Goal: Transaction & Acquisition: Subscribe to service/newsletter

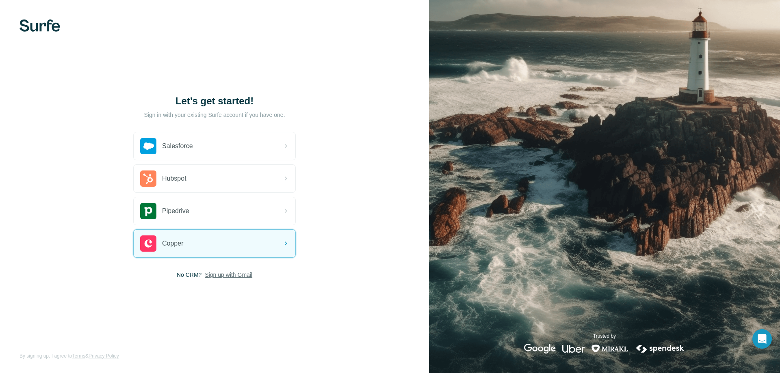
click at [231, 277] on span "Sign up with Gmail" at bounding box center [229, 275] width 48 height 8
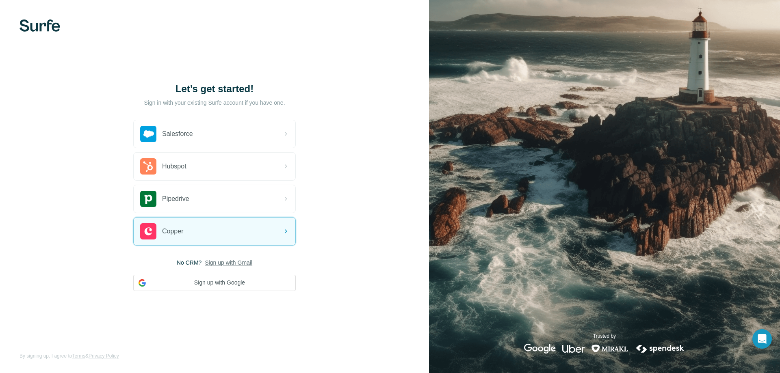
click at [363, 98] on div "Let’s get started! Sign in with your existing Surfe account if you have one. Sa…" at bounding box center [214, 186] width 429 height 373
click at [215, 287] on button "Sign up with Google" at bounding box center [214, 283] width 162 height 16
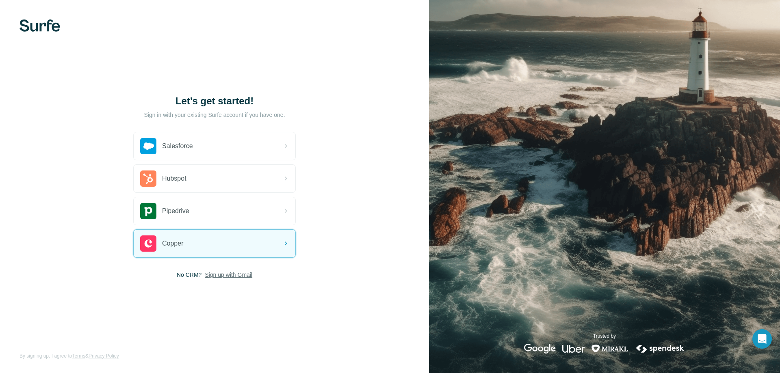
click at [232, 276] on span "Sign up with Gmail" at bounding box center [229, 275] width 48 height 8
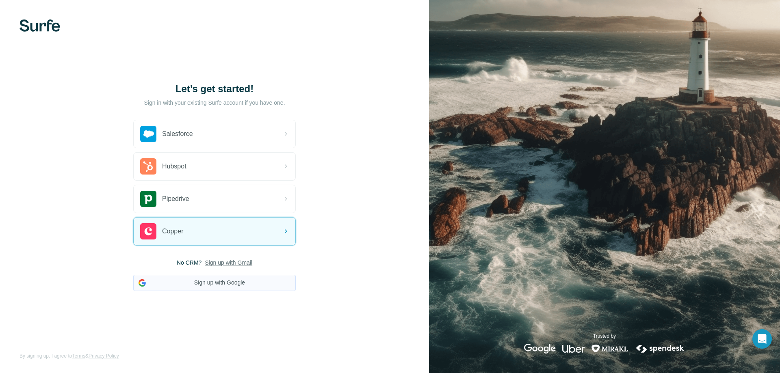
click at [214, 284] on button "Sign up with Google" at bounding box center [214, 283] width 162 height 16
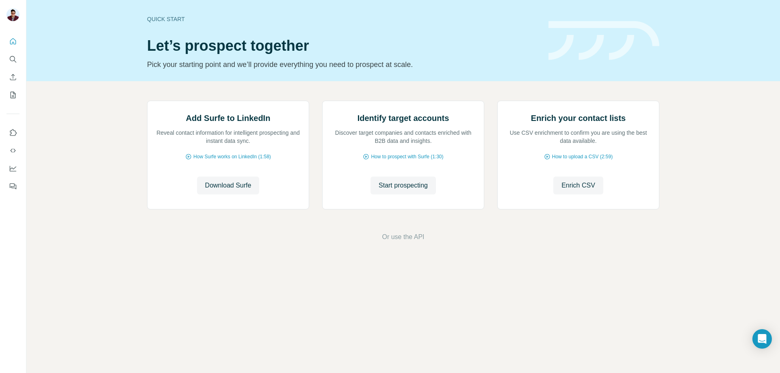
click at [523, 50] on h1 "Let’s prospect together" at bounding box center [343, 46] width 392 height 16
click at [509, 52] on h1 "Let’s prospect together" at bounding box center [343, 46] width 392 height 16
click at [12, 133] on icon "Use Surfe on LinkedIn" at bounding box center [13, 133] width 8 height 8
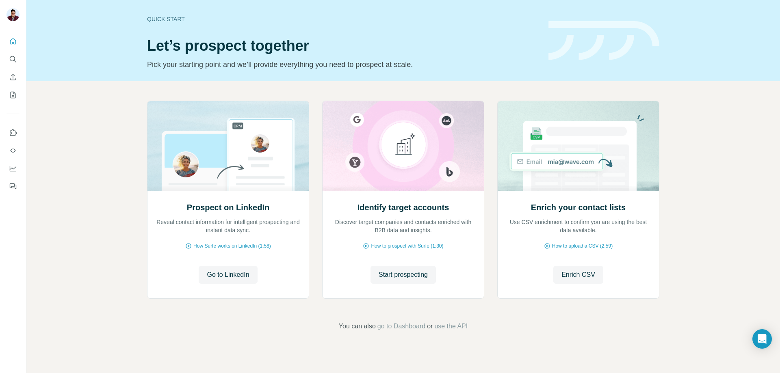
click at [17, 54] on button "Search" at bounding box center [12, 59] width 13 height 15
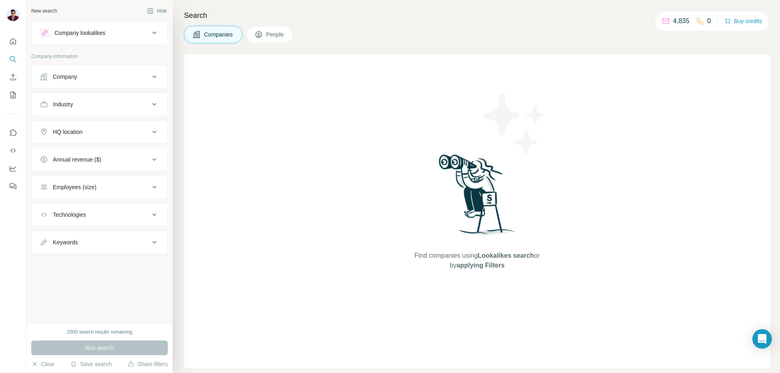
click at [154, 78] on icon at bounding box center [154, 77] width 10 height 10
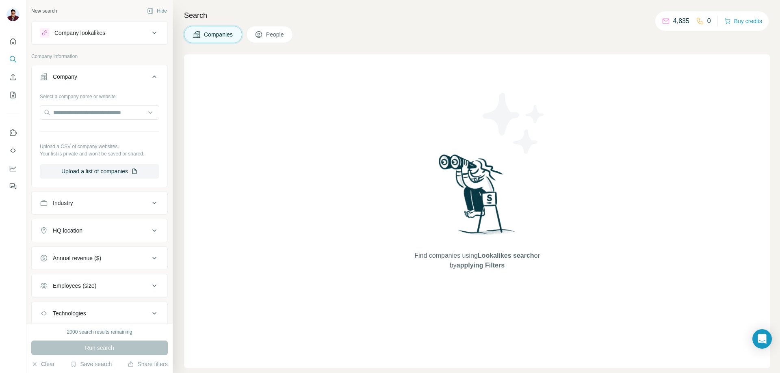
click at [154, 78] on button "Company" at bounding box center [100, 78] width 136 height 23
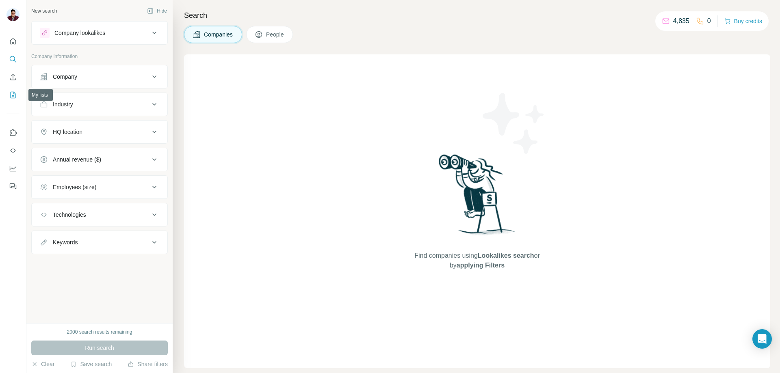
click at [10, 95] on icon "My lists" at bounding box center [13, 95] width 8 height 8
